Goal: Task Accomplishment & Management: Manage account settings

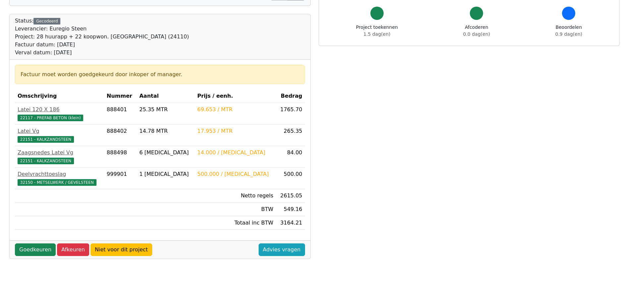
scroll to position [99, 0]
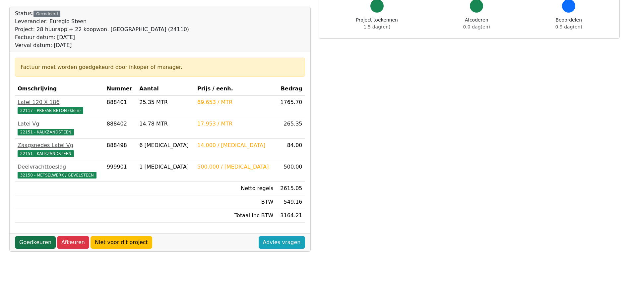
click at [33, 240] on link "Goedkeuren" at bounding box center [35, 242] width 41 height 13
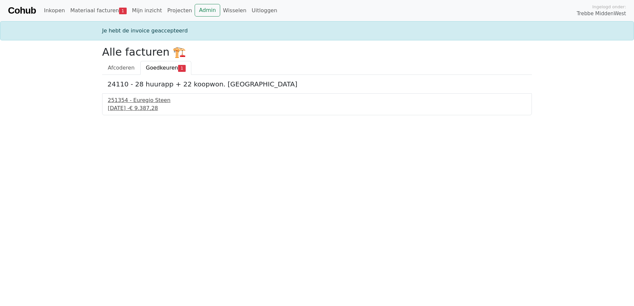
click at [144, 106] on div "19 september 2025 - € 9.387,28" at bounding box center [317, 108] width 418 height 8
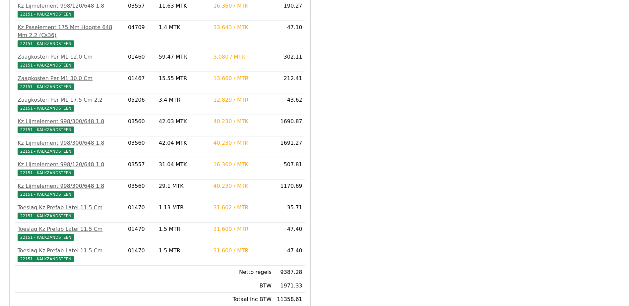
scroll to position [578, 0]
